Goal: Communication & Community: Answer question/provide support

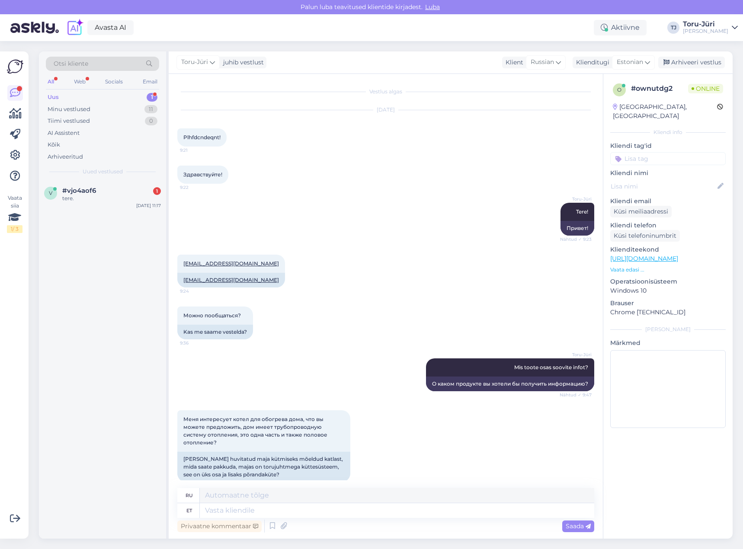
scroll to position [481, 0]
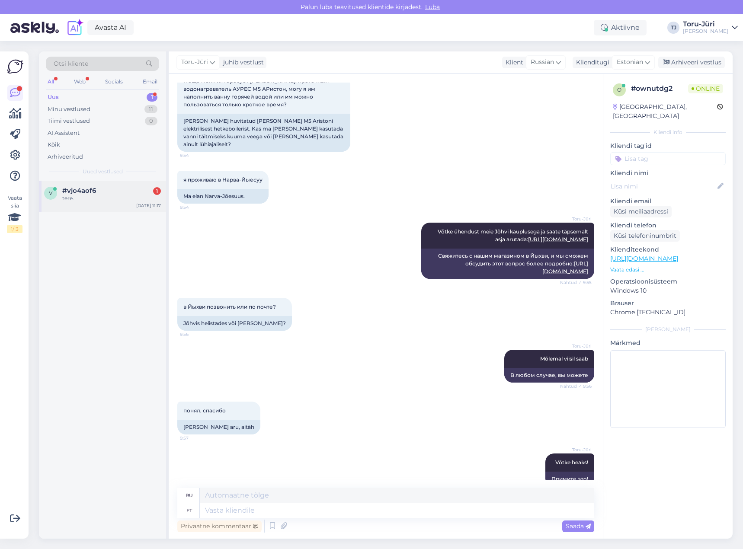
click at [88, 197] on div "tere." at bounding box center [111, 199] width 99 height 8
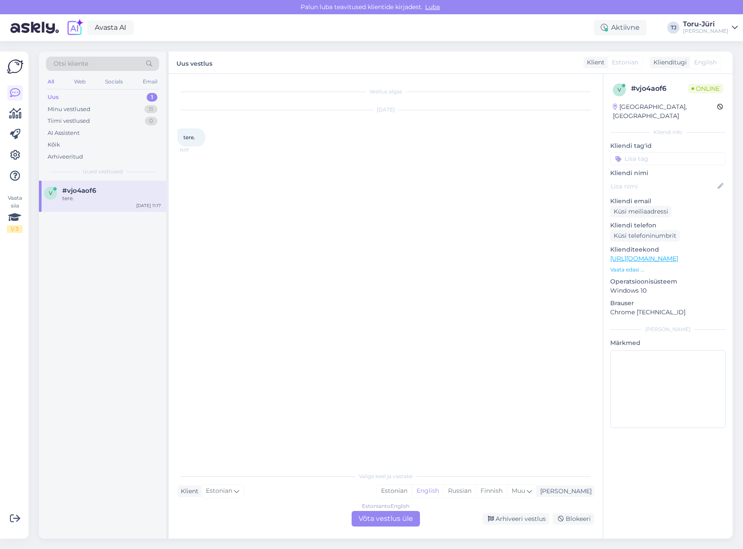
click at [392, 527] on div "Vestlus algas [DATE] tere. 11:17 Valige [PERSON_NAME] vastake Klient Estonian M…" at bounding box center [386, 306] width 434 height 465
click at [394, 519] on div "Estonian to English Võta vestlus üle" at bounding box center [386, 519] width 68 height 16
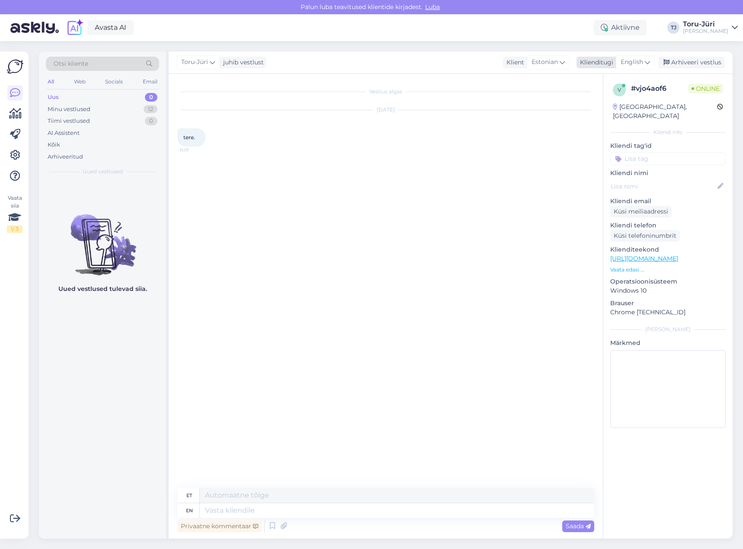
drag, startPoint x: 644, startPoint y: 62, endPoint x: 642, endPoint y: 67, distance: 5.4
click at [644, 62] on div "English" at bounding box center [635, 62] width 39 height 14
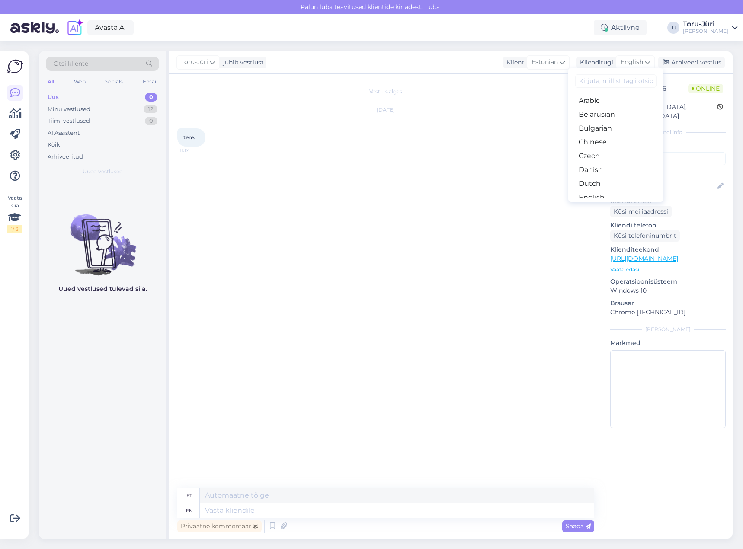
click at [604, 205] on link "Estonian" at bounding box center [615, 212] width 95 height 14
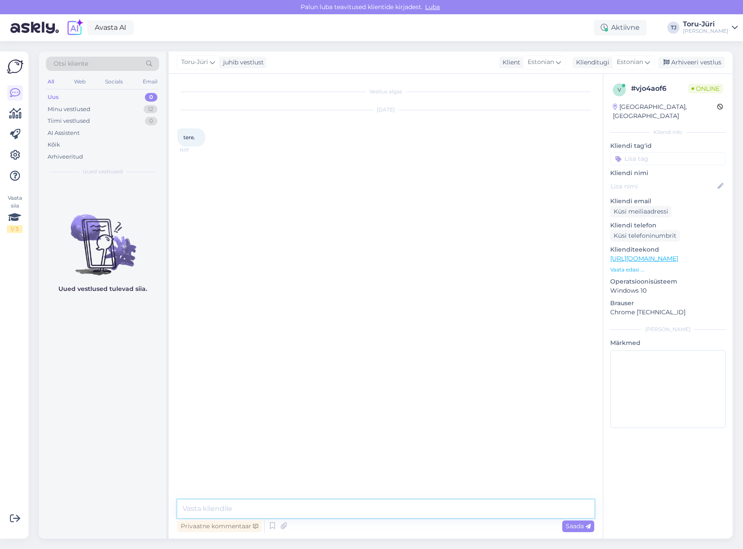
click at [282, 503] on textarea at bounding box center [385, 509] width 417 height 18
type textarea "Tere!"
click at [289, 508] on textarea at bounding box center [385, 509] width 417 height 18
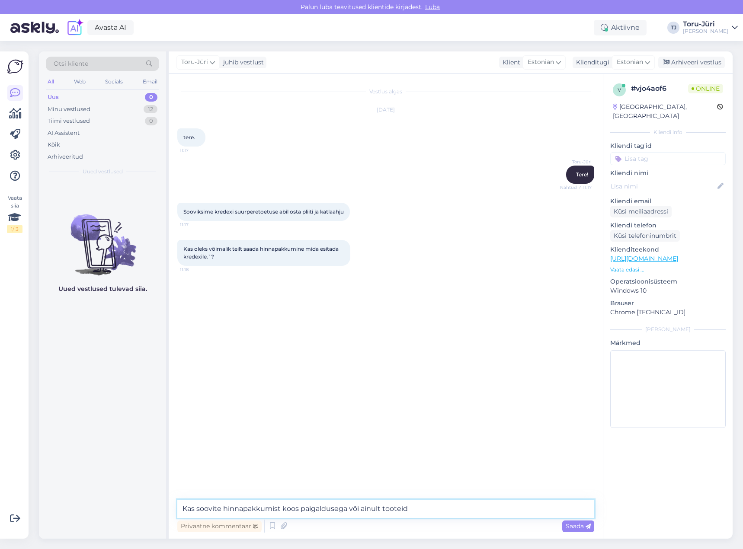
type textarea "Kas soovite hinnapakkumist koos paigaldusega või ainult tooteid?"
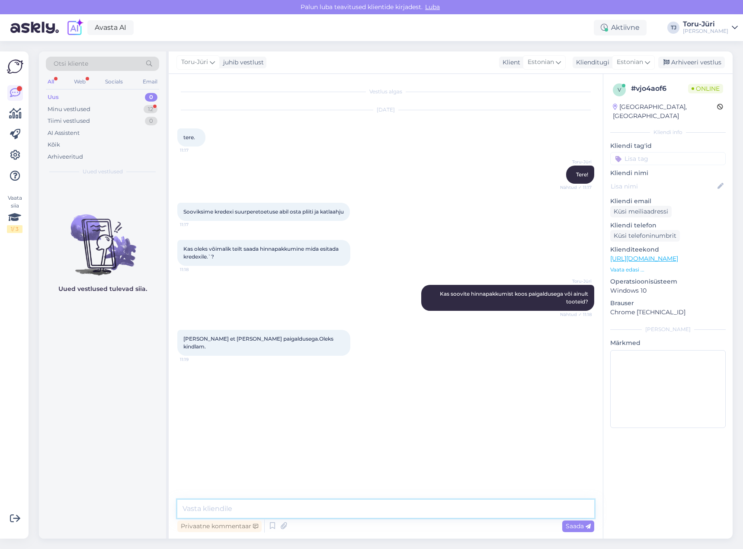
click at [295, 506] on textarea at bounding box center [385, 509] width 417 height 18
paste textarea "[URL][DOMAIN_NAME]"
type textarea "Palun kirjutage siis meie paigalduse osakonnale, kes teeb pakkumise toodetele k…"
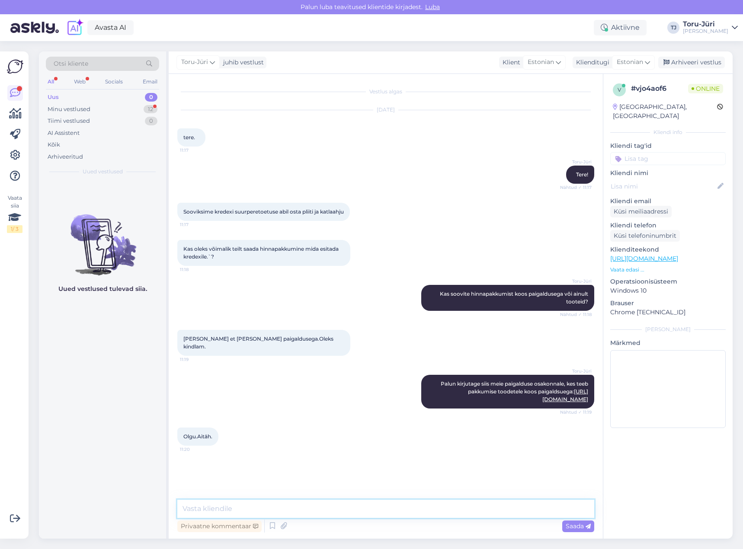
click at [299, 503] on textarea at bounding box center [385, 509] width 417 height 18
type textarea "Võtke heaks!"
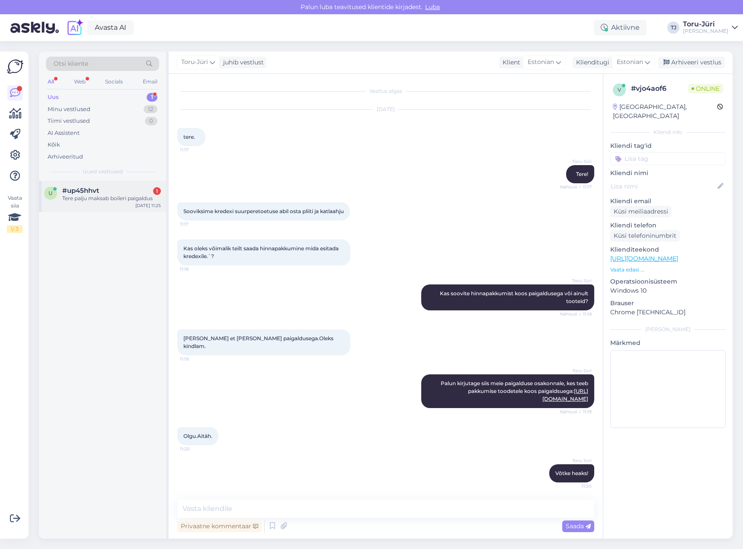
click at [115, 198] on div "Tere palju maksab boileri paigaldus" at bounding box center [111, 199] width 99 height 8
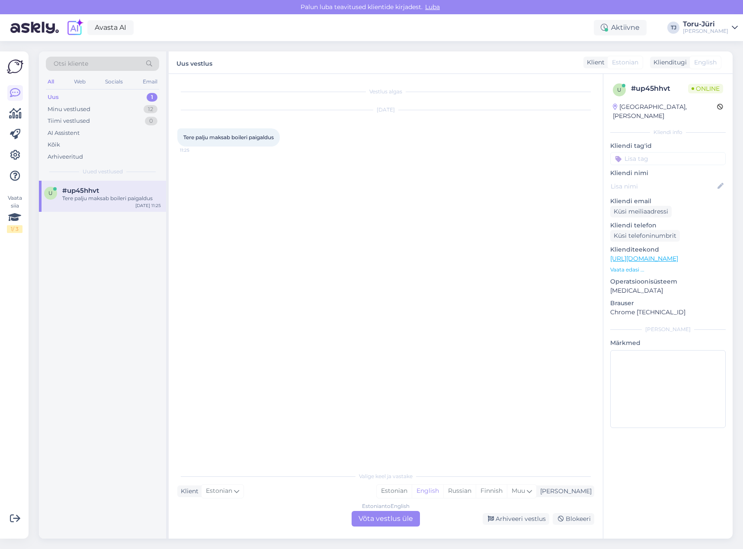
scroll to position [0, 0]
click at [375, 523] on div "Estonian to English Võta vestlus üle" at bounding box center [386, 519] width 68 height 16
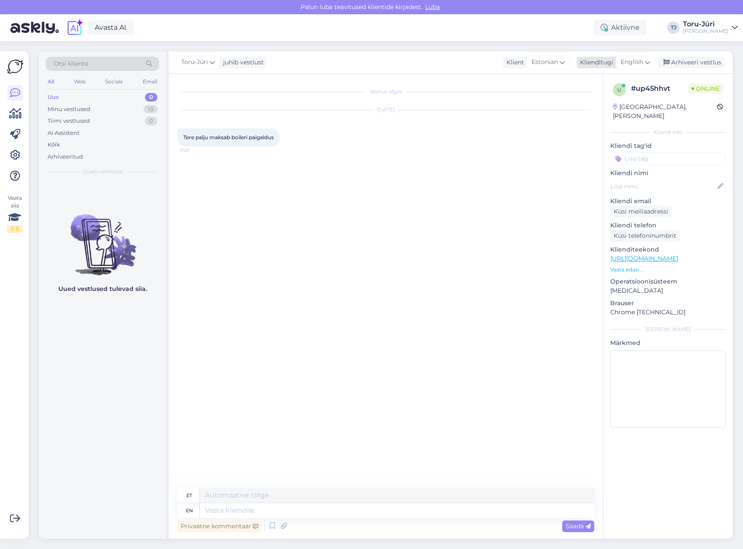
click at [647, 64] on icon at bounding box center [647, 63] width 5 height 10
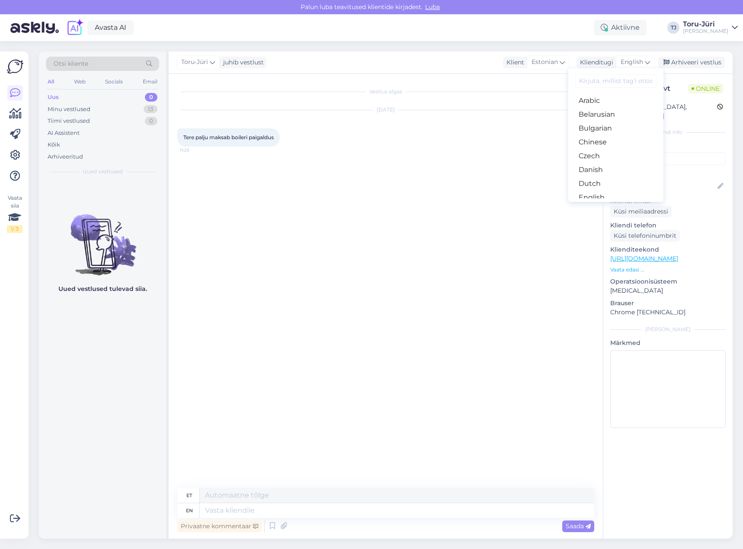
click at [604, 205] on link "Estonian" at bounding box center [615, 212] width 95 height 14
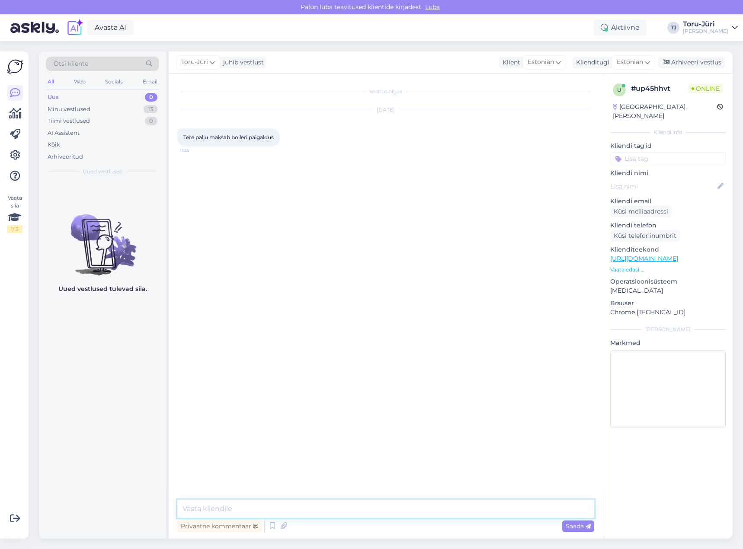
click at [303, 507] on textarea at bounding box center [385, 509] width 417 height 18
paste textarea "[URL][DOMAIN_NAME]"
type textarea "Tere! Küsige meie paigalduse osakonnast täpsemalt: [URL][DOMAIN_NAME]"
